Goal: Check status: Check status

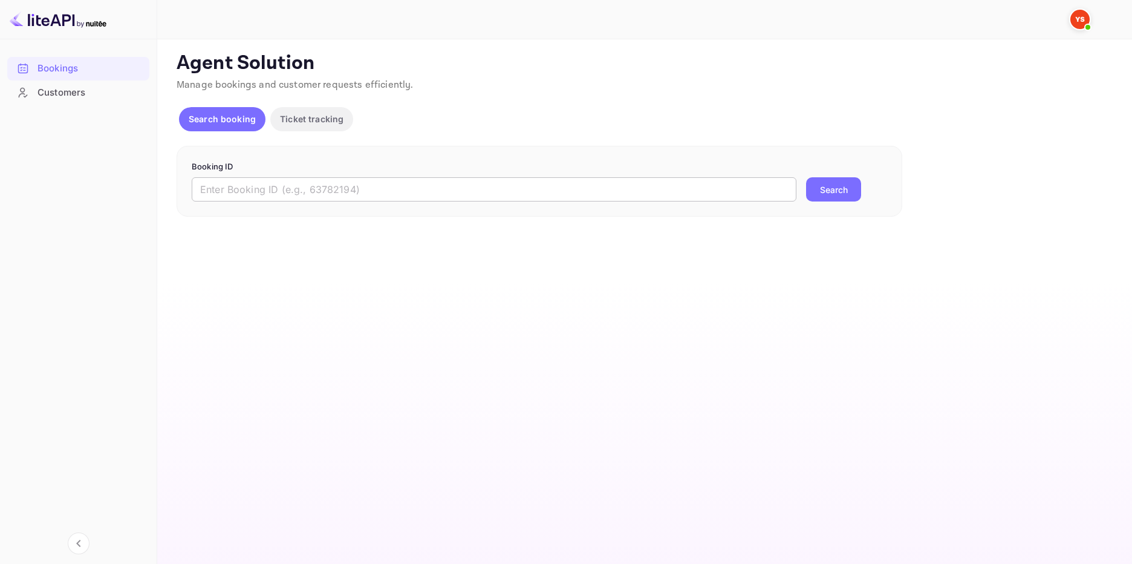
click at [328, 188] on input "text" at bounding box center [494, 189] width 605 height 24
paste input "9798855"
type input "9798855"
click at [835, 189] on button "Search" at bounding box center [833, 189] width 55 height 24
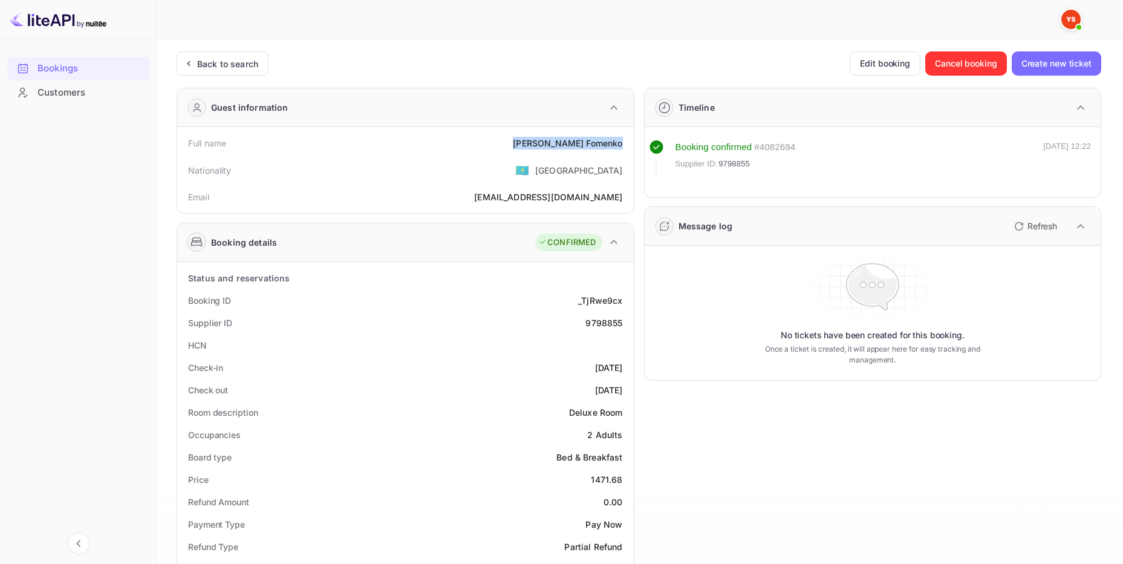
drag, startPoint x: 554, startPoint y: 142, endPoint x: 622, endPoint y: 143, distance: 68.4
click at [622, 143] on div "[PERSON_NAME]" at bounding box center [567, 143] width 109 height 13
copy div "[PERSON_NAME]"
drag, startPoint x: 720, startPoint y: 163, endPoint x: 749, endPoint y: 165, distance: 29.1
click at [749, 165] on span "9798855" at bounding box center [734, 164] width 31 height 12
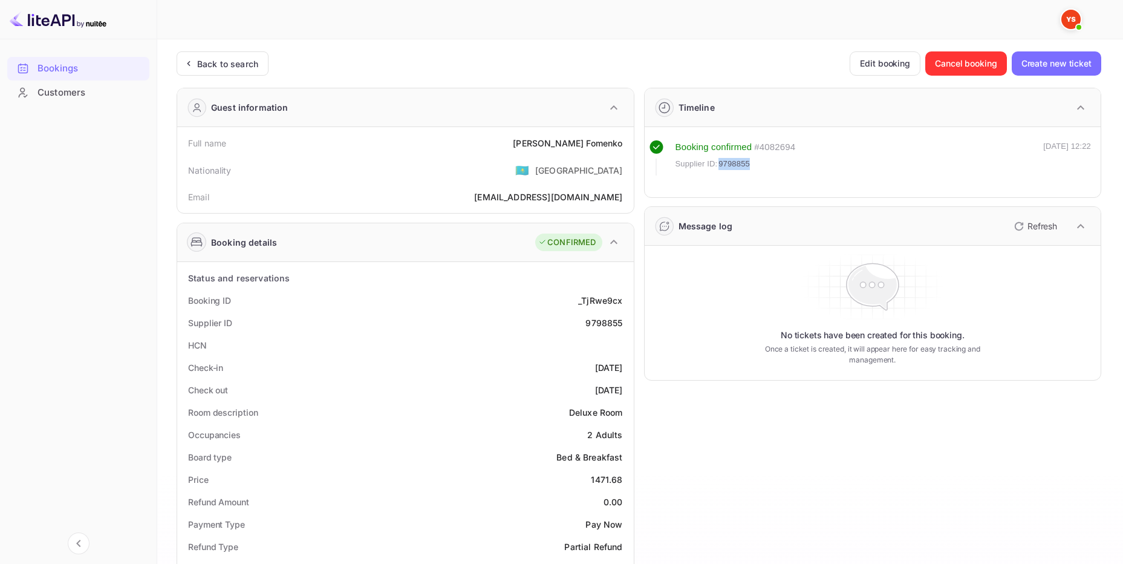
copy span "9798855"
click at [740, 167] on span "9798855" at bounding box center [734, 164] width 31 height 12
drag, startPoint x: 592, startPoint y: 480, endPoint x: 622, endPoint y: 480, distance: 29.6
click at [622, 480] on div "1471.68" at bounding box center [606, 479] width 31 height 13
copy div "1471.68"
